Goal: Task Accomplishment & Management: Complete application form

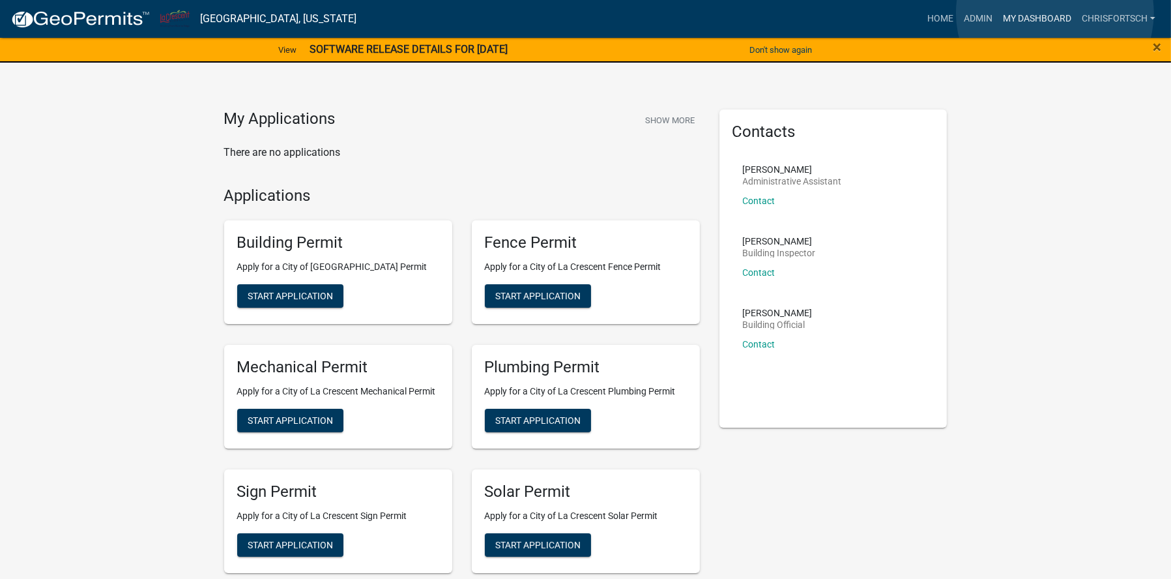
click at [1055, 13] on link "My Dashboard" at bounding box center [1036, 19] width 79 height 25
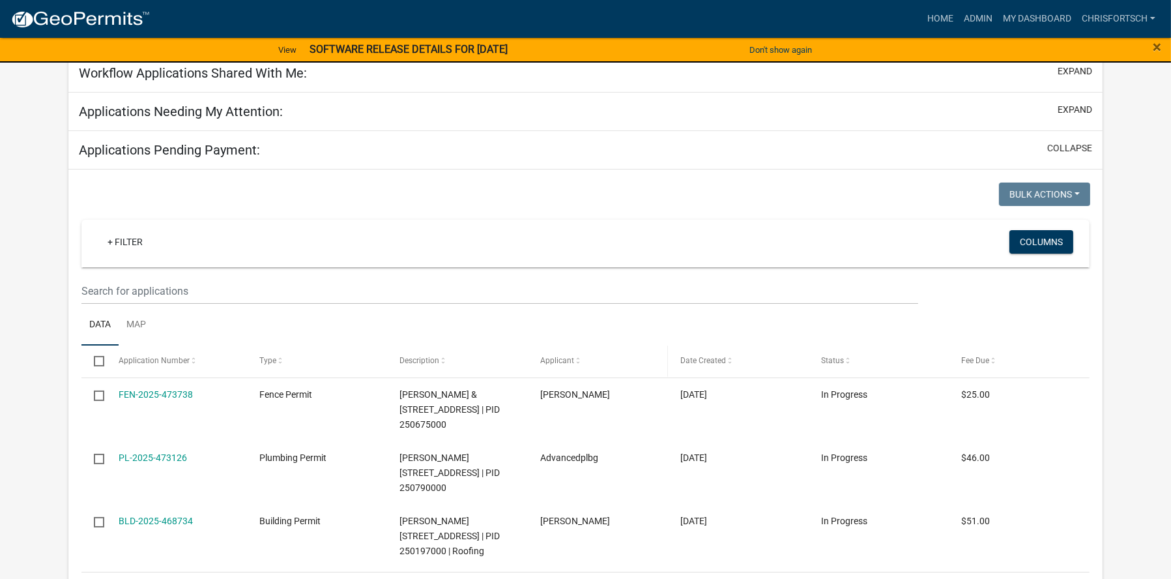
scroll to position [261, 0]
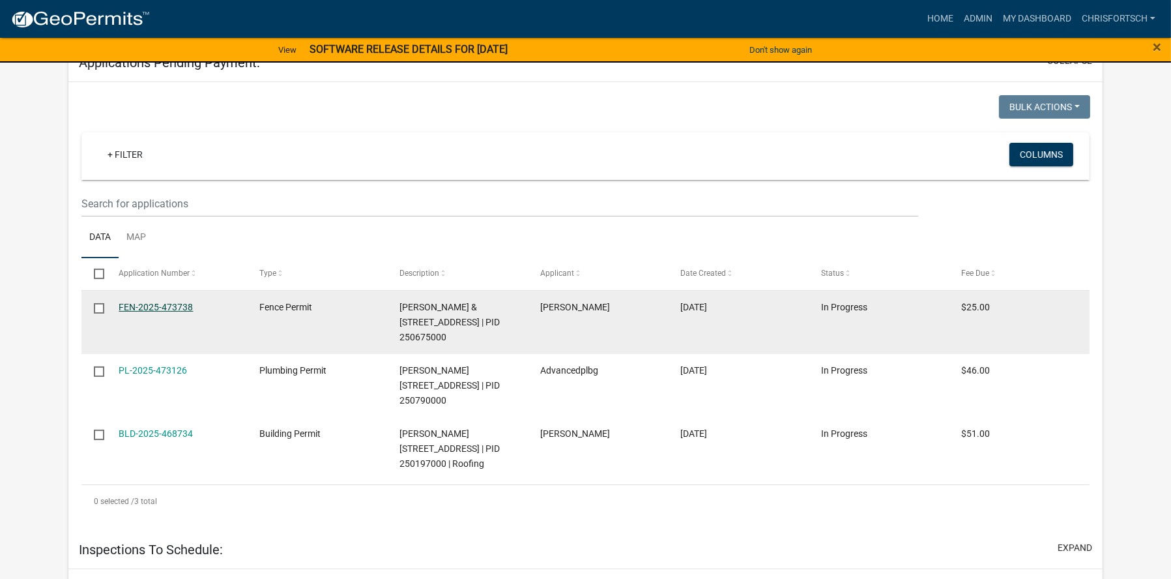
click at [142, 302] on link "FEN-2025-473738" at bounding box center [156, 307] width 74 height 10
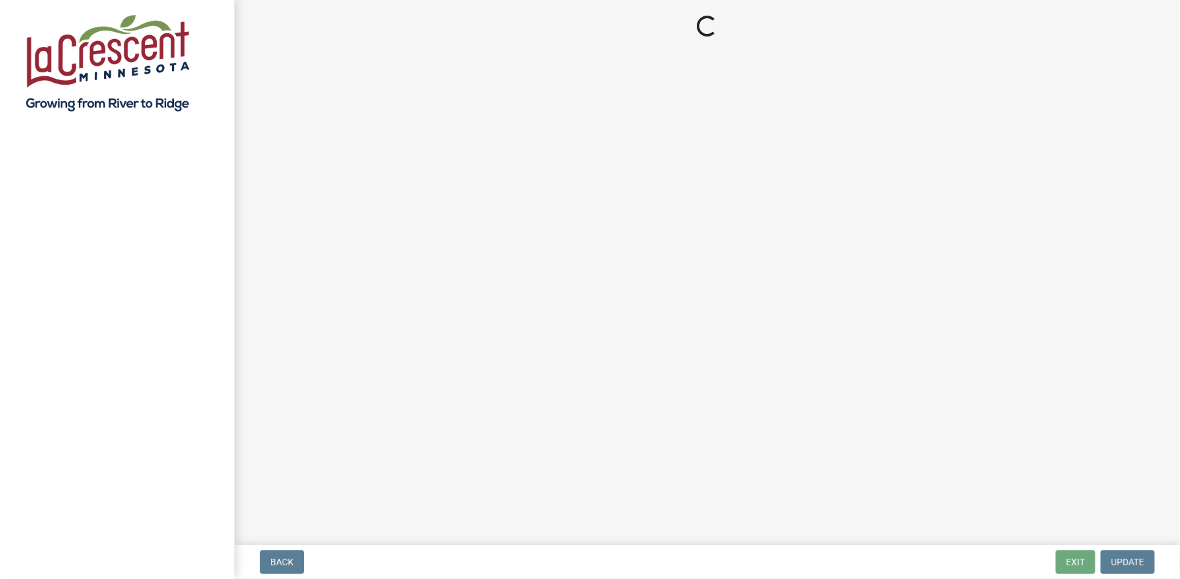
select select "3: 3"
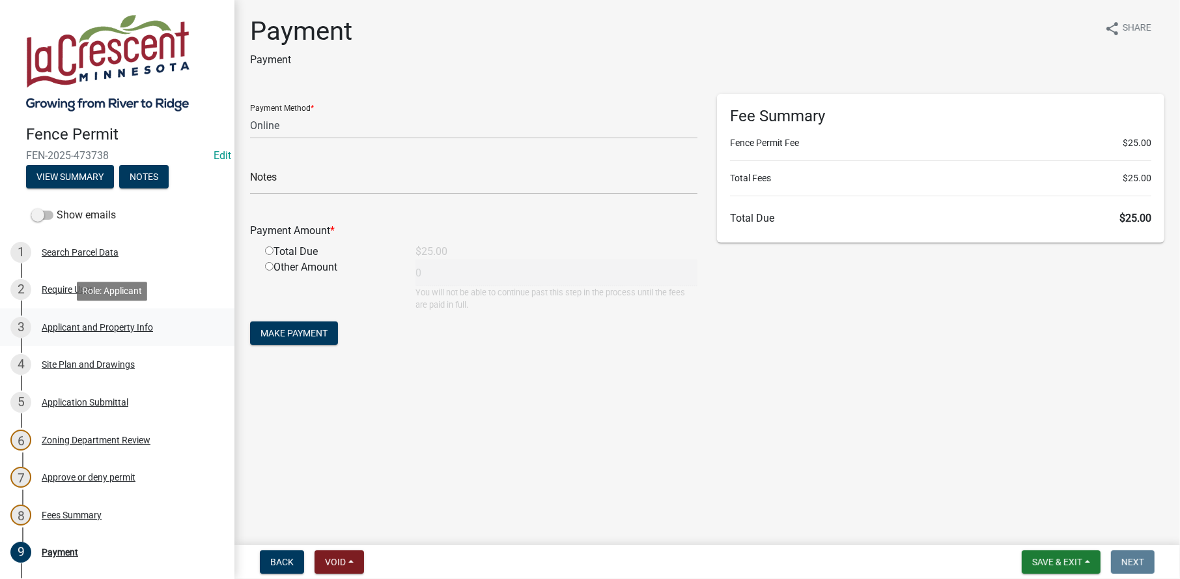
click at [64, 328] on div "Applicant and Property Info" at bounding box center [97, 326] width 111 height 9
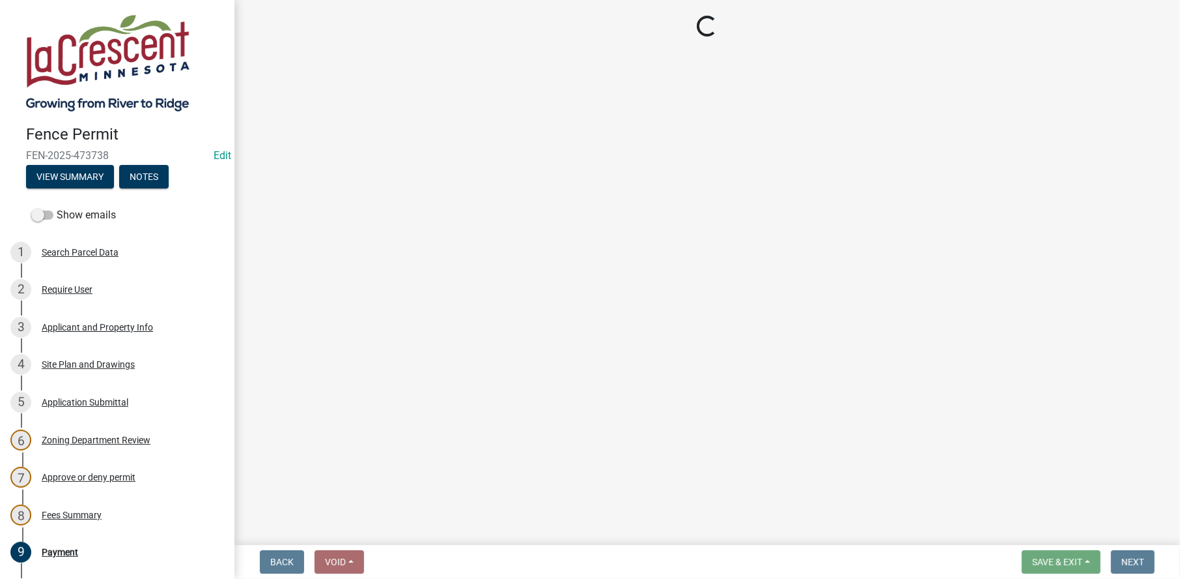
select select "9f554c49-418e-49c6-9171-470f5a649f50"
select select "d3396484-0c84-48a4-b873-3dbb1279f958"
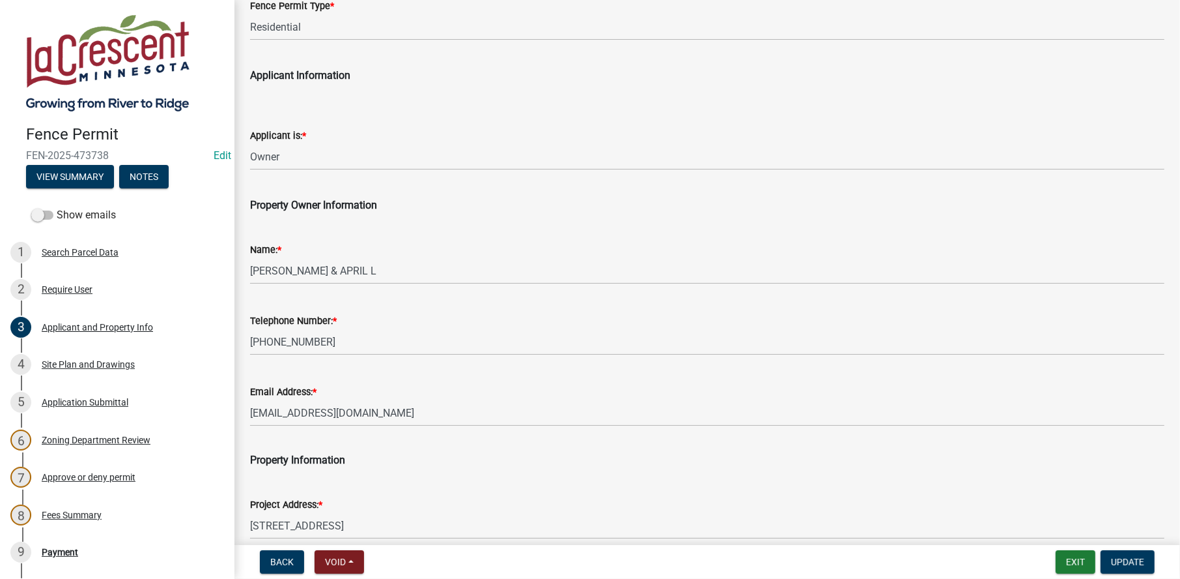
scroll to position [130, 0]
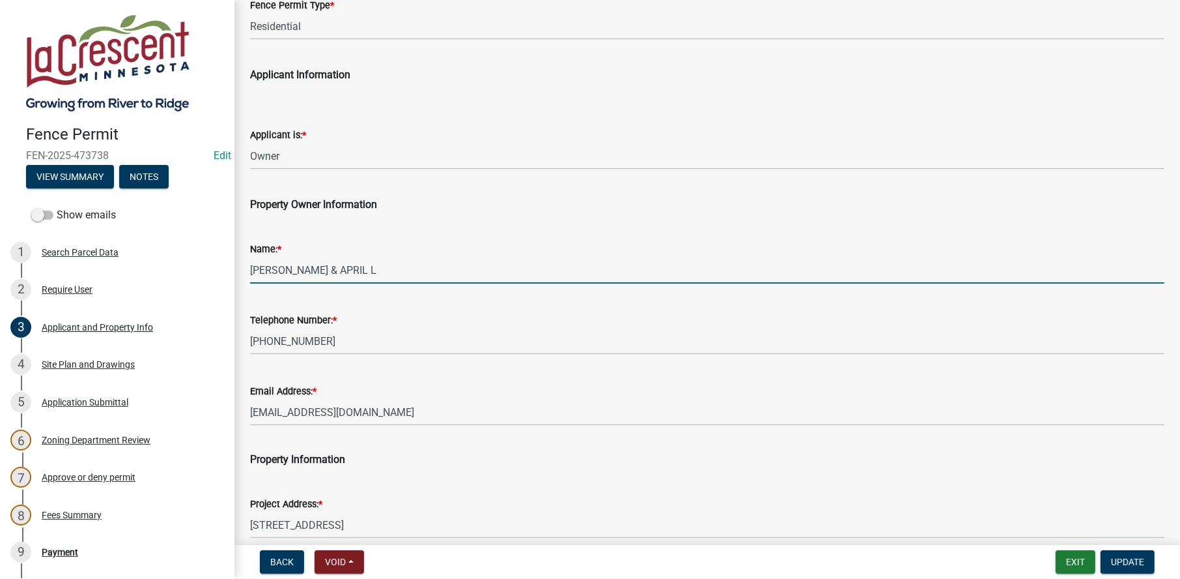
click at [294, 265] on input "[PERSON_NAME] & APRIL L" at bounding box center [707, 270] width 915 height 27
click at [343, 268] on input "[PERSON_NAME] & APRIL L" at bounding box center [707, 270] width 915 height 27
click at [404, 262] on input "[PERSON_NAME] & APRIL L" at bounding box center [707, 270] width 915 height 27
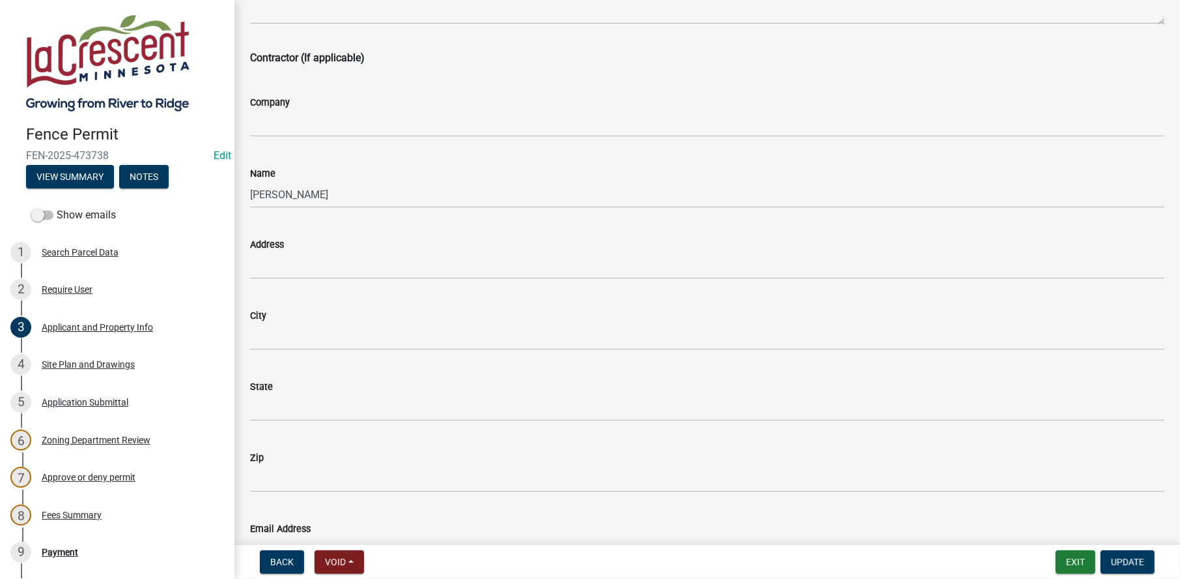
scroll to position [912, 0]
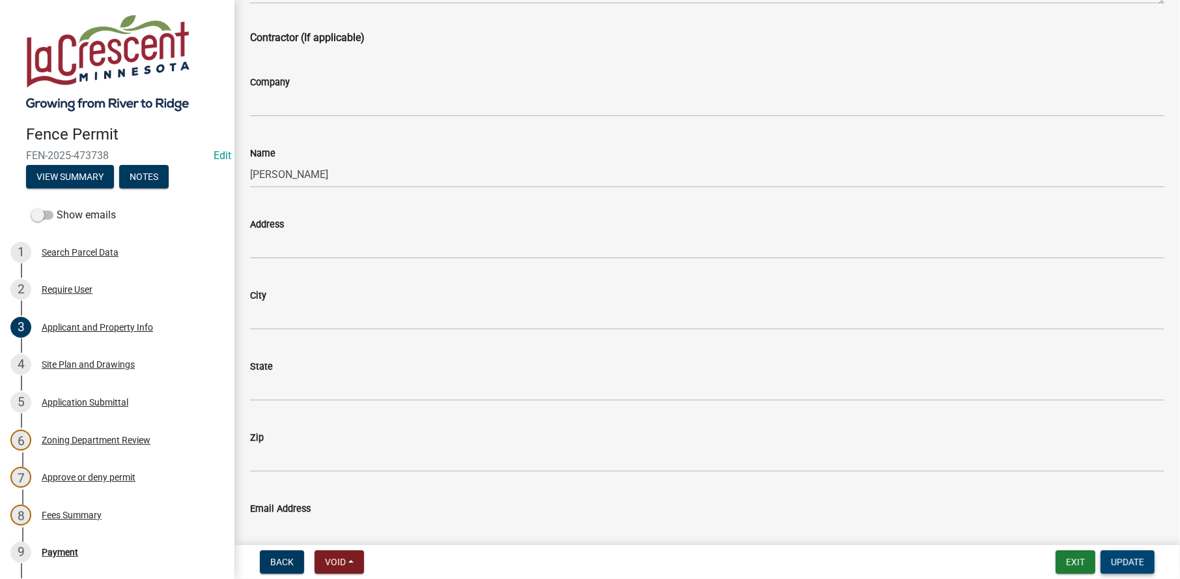
type input "[PERSON_NAME] & APRIL"
click at [1138, 572] on button "Update" at bounding box center [1128, 561] width 54 height 23
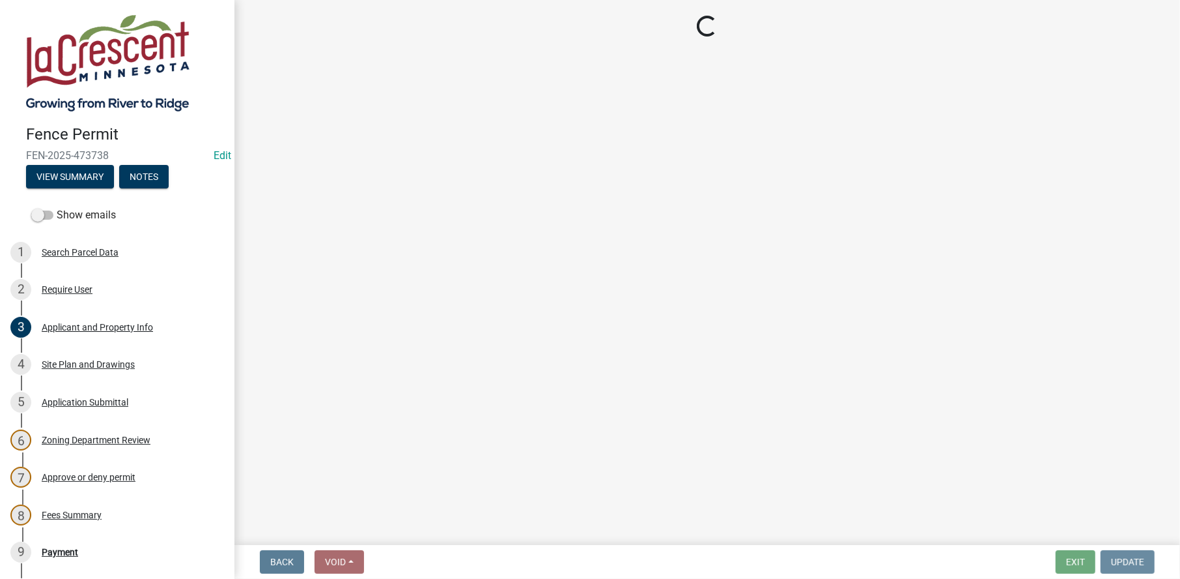
scroll to position [0, 0]
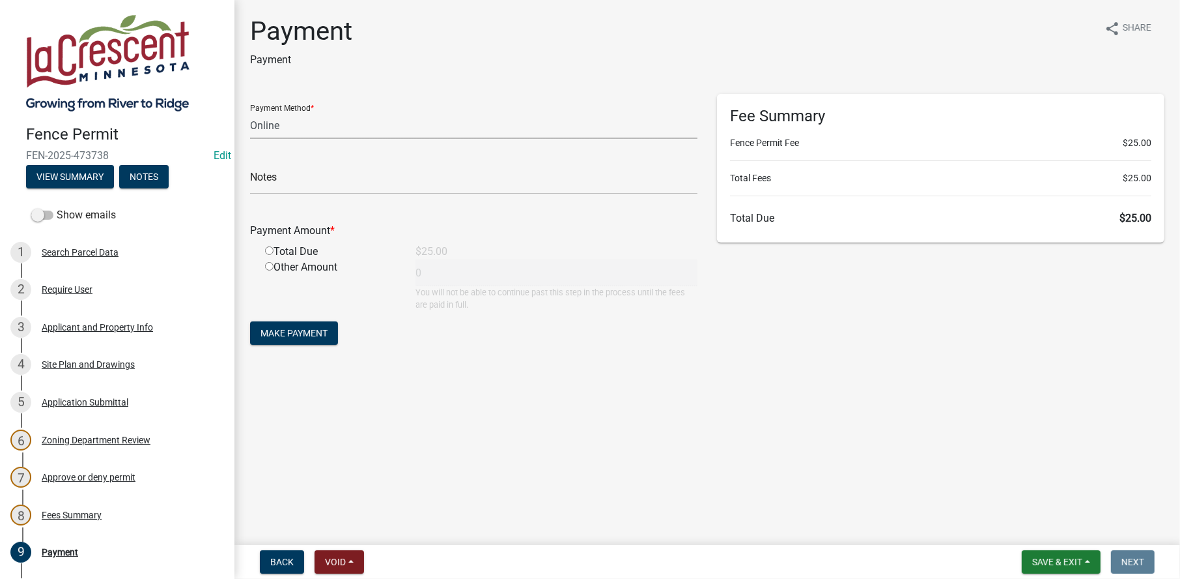
click at [305, 121] on select "Credit Card POS Check Cash Online" at bounding box center [474, 125] width 448 height 27
select select "1: 0"
click at [250, 112] on select "Credit Card POS Check Cash Online" at bounding box center [474, 125] width 448 height 27
click at [278, 184] on input "text" at bounding box center [474, 180] width 448 height 27
type input "4716"
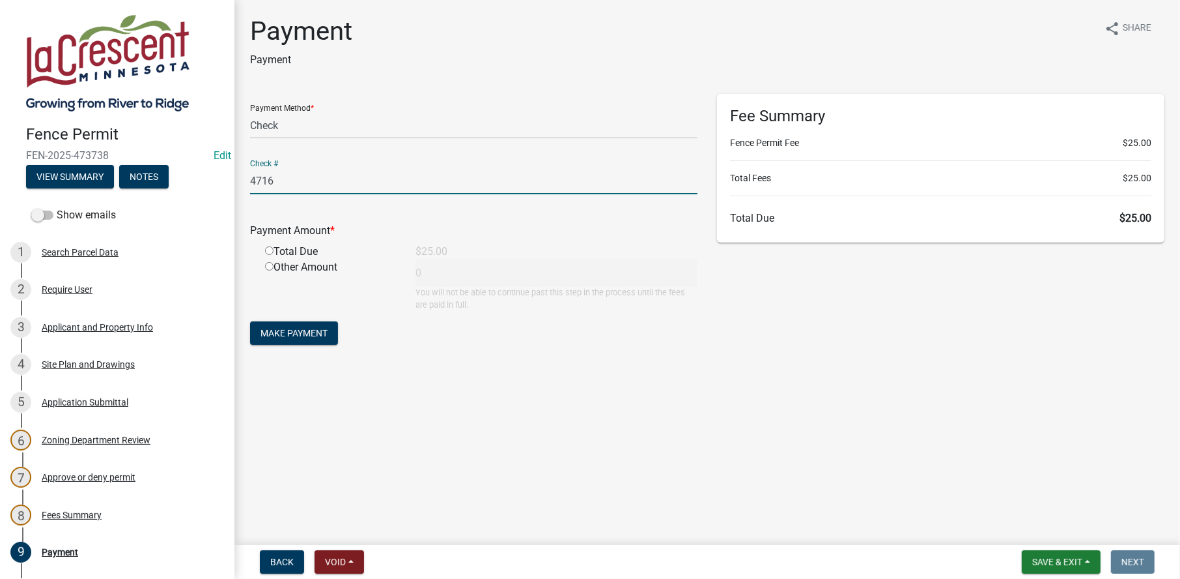
click at [268, 250] on input "radio" at bounding box center [269, 250] width 8 height 8
radio input "true"
type input "25"
click at [296, 343] on button "Make Payment" at bounding box center [294, 332] width 88 height 23
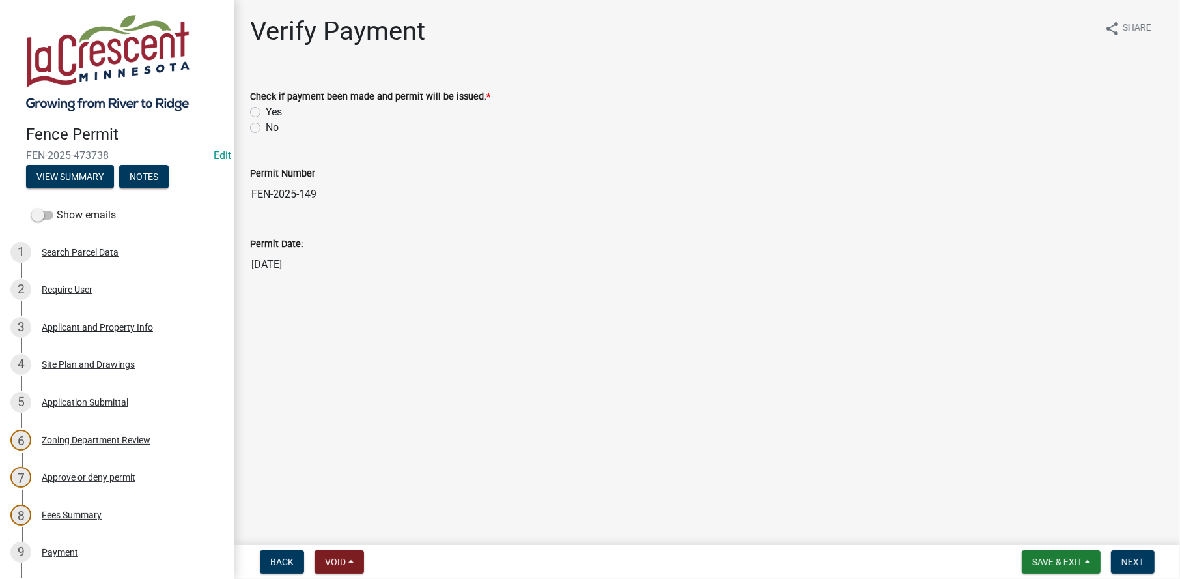
click at [266, 109] on label "Yes" at bounding box center [274, 112] width 16 height 16
click at [266, 109] on input "Yes" at bounding box center [270, 108] width 8 height 8
radio input "true"
click at [1134, 564] on span "Next" at bounding box center [1133, 561] width 23 height 10
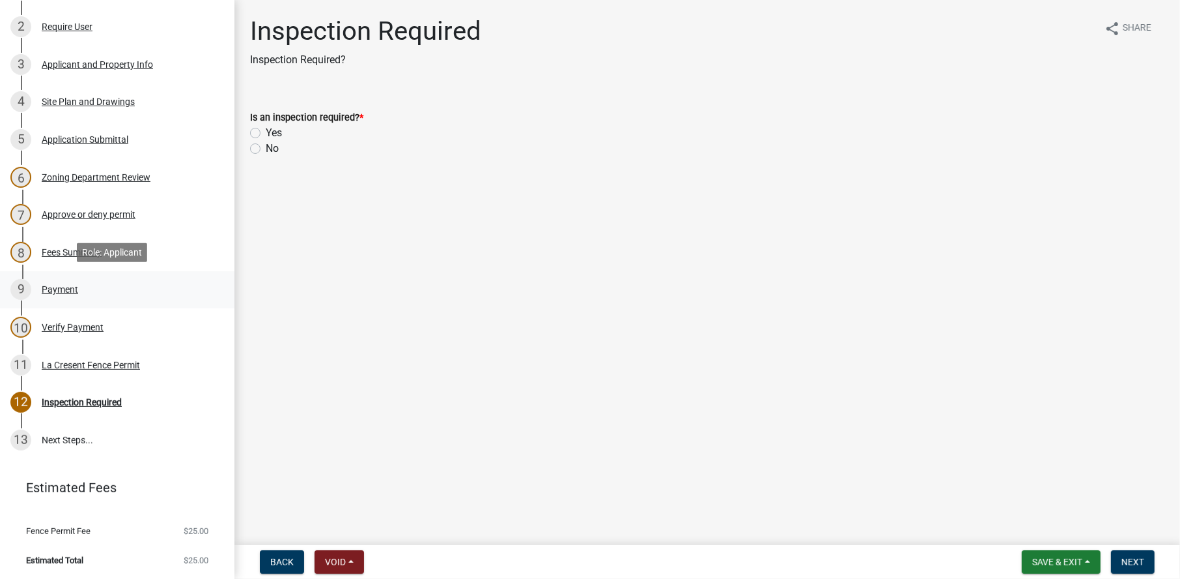
scroll to position [263, 0]
click at [71, 362] on div "La Cresent Fence Permit" at bounding box center [91, 364] width 98 height 9
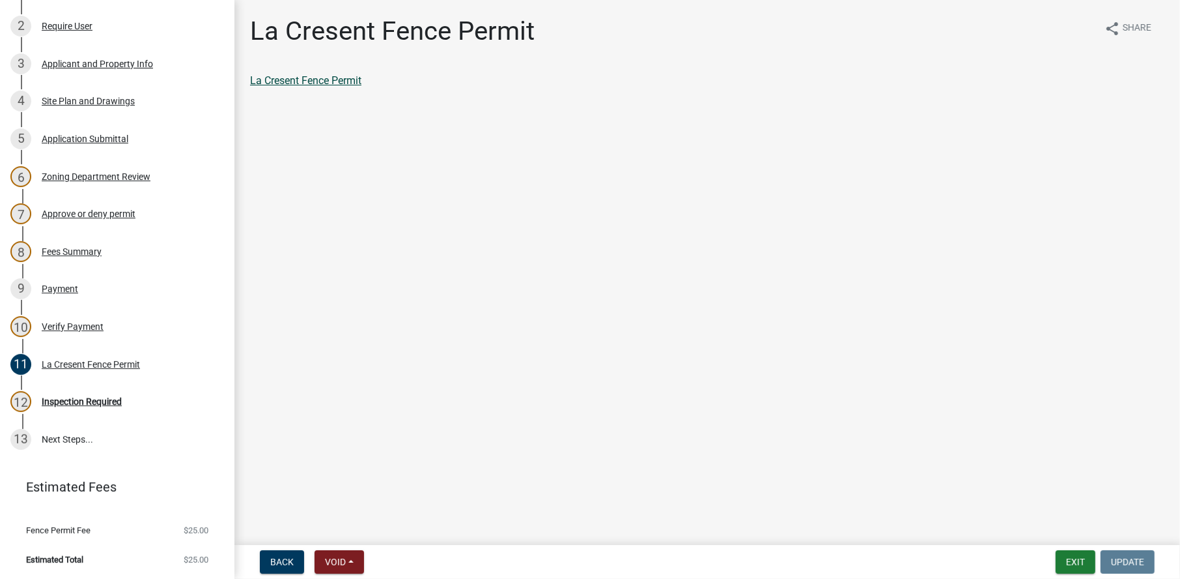
click at [308, 74] on link "La Cresent Fence Permit" at bounding box center [305, 80] width 111 height 12
